Goal: Task Accomplishment & Management: Complete application form

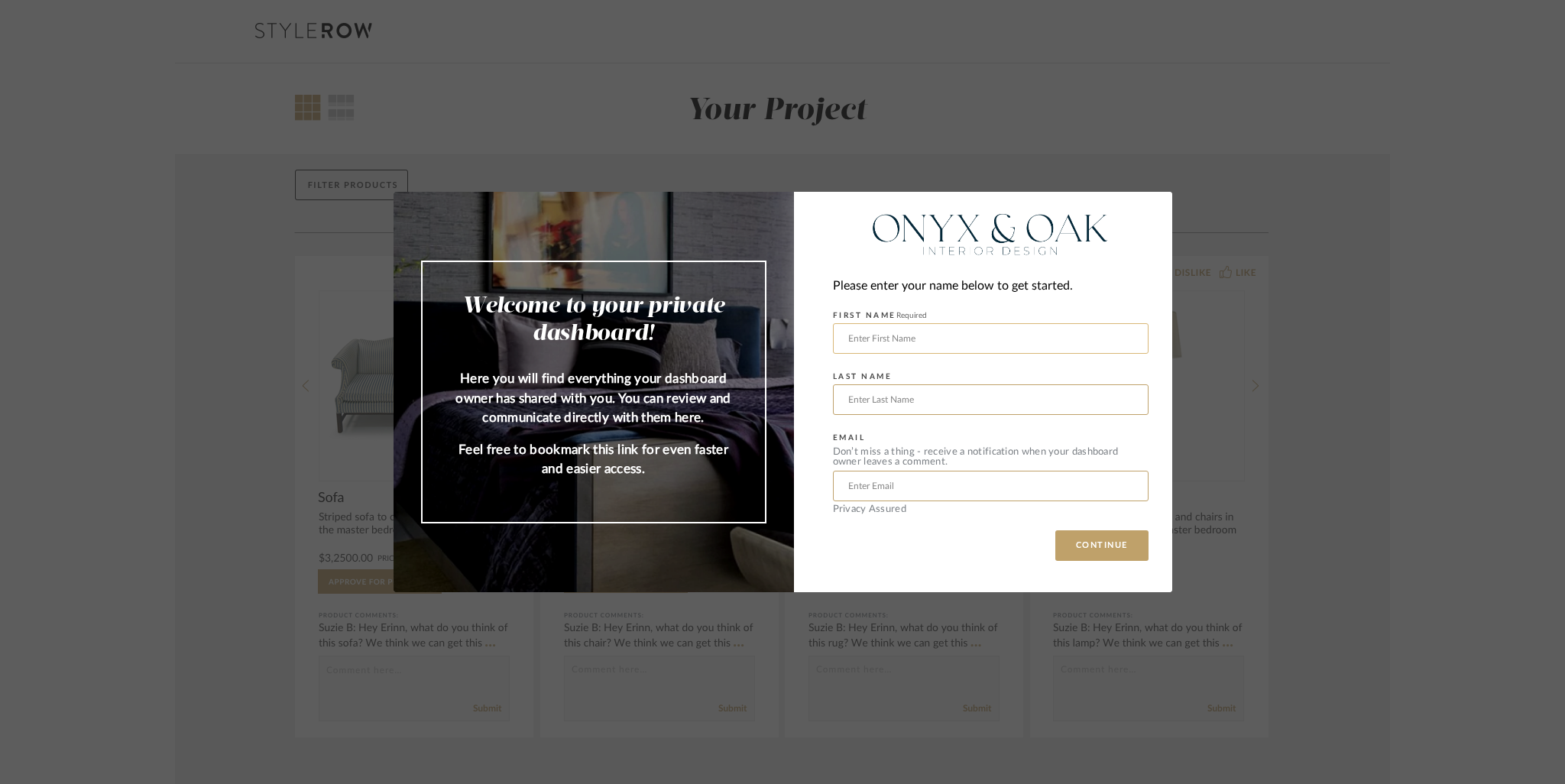
click at [995, 337] on input "text" at bounding box center [991, 338] width 315 height 30
type input "Jac"
type input "ui"
click at [1014, 330] on input "Jac" at bounding box center [991, 338] width 315 height 30
type input "Jacqui"
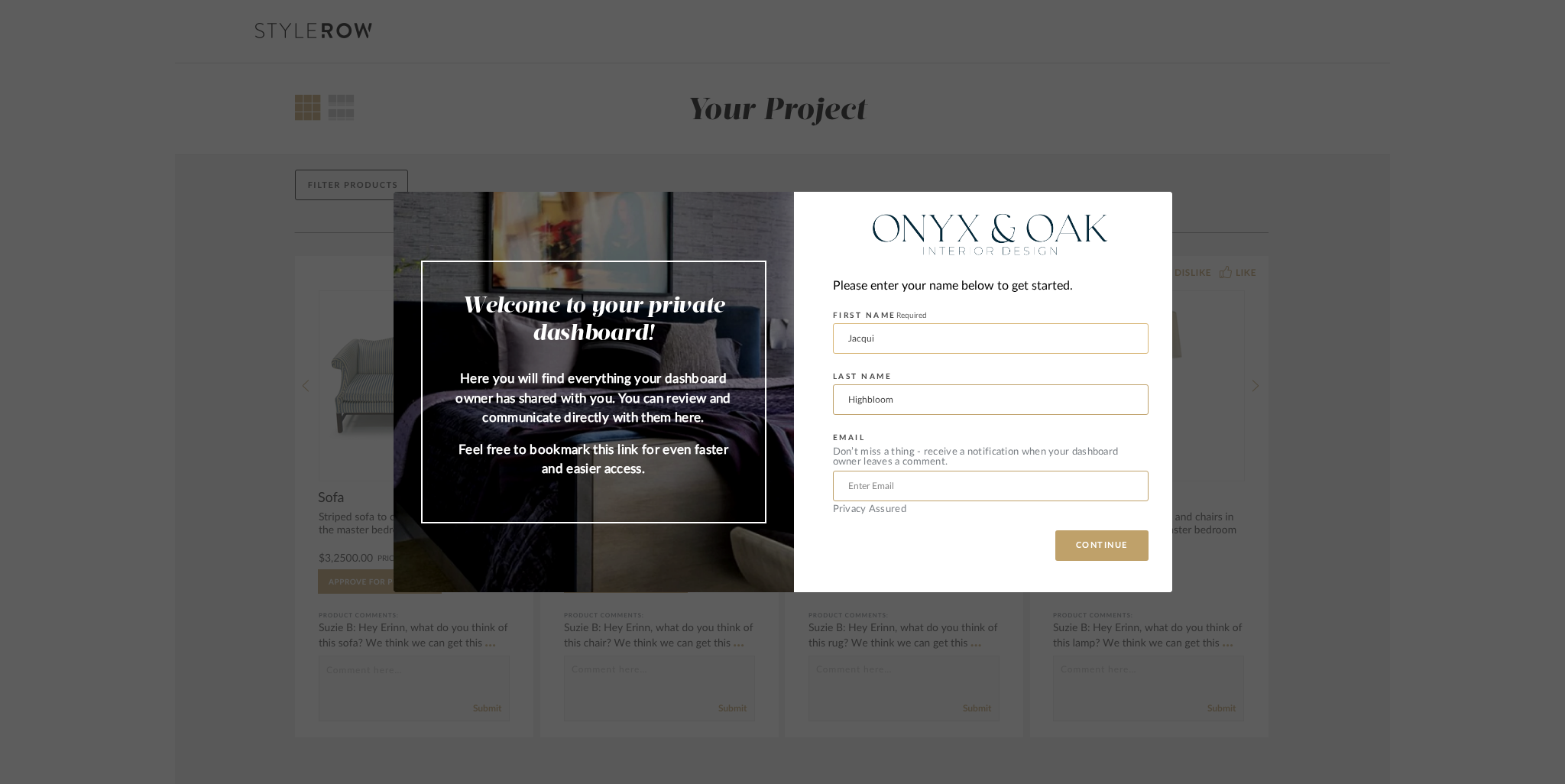
type input "Highbloom"
click at [950, 483] on input "text" at bounding box center [991, 486] width 315 height 30
type input "[EMAIL_ADDRESS][DOMAIN_NAME]"
click at [1131, 558] on div "Please enter your name below to get started. FIRST NAME Required [PERSON_NAME] …" at bounding box center [983, 392] width 378 height 401
click at [1105, 543] on button "CONTINUE" at bounding box center [1102, 545] width 93 height 30
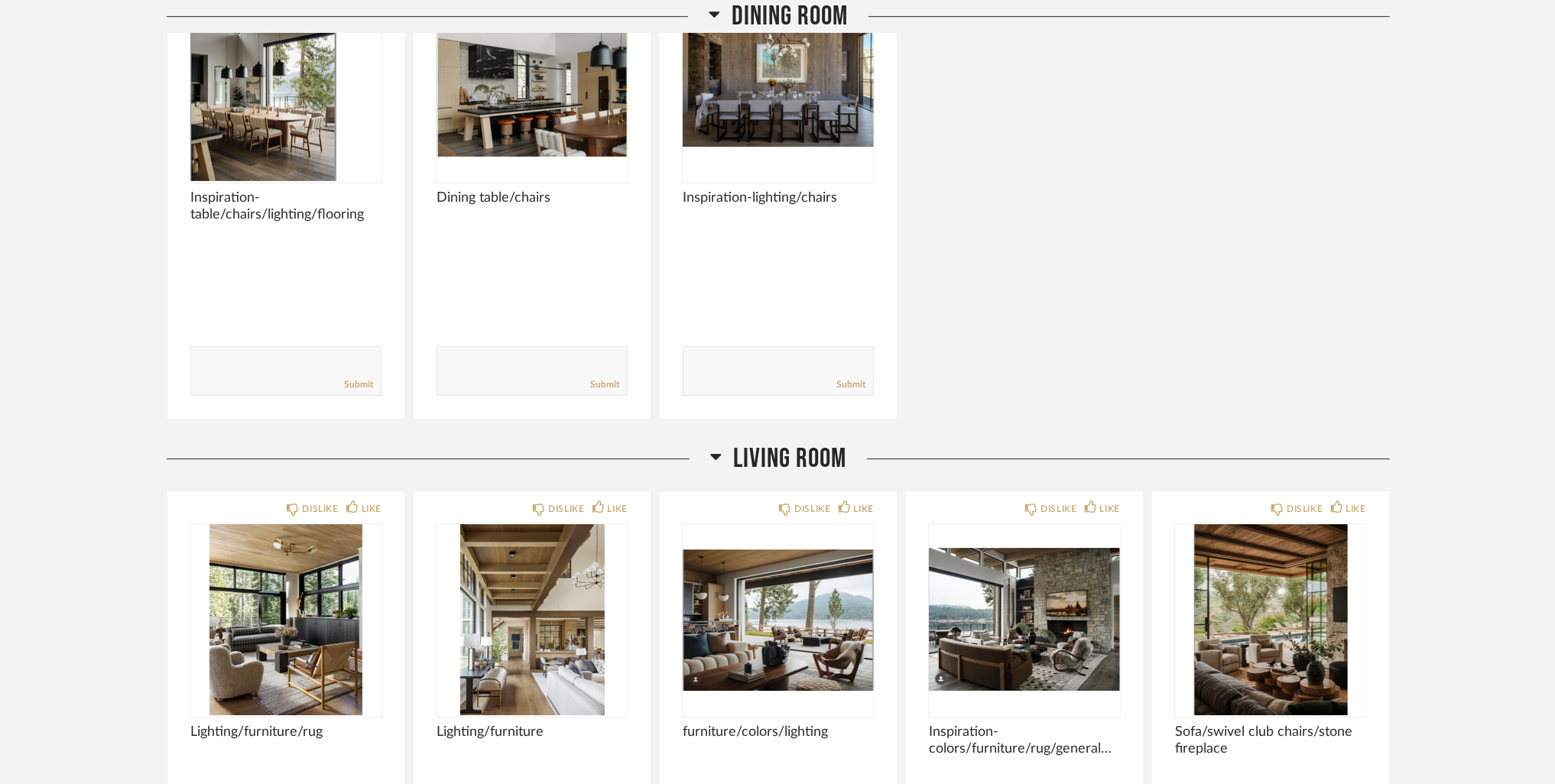
scroll to position [1911, 0]
